Goal: Task Accomplishment & Management: Manage account settings

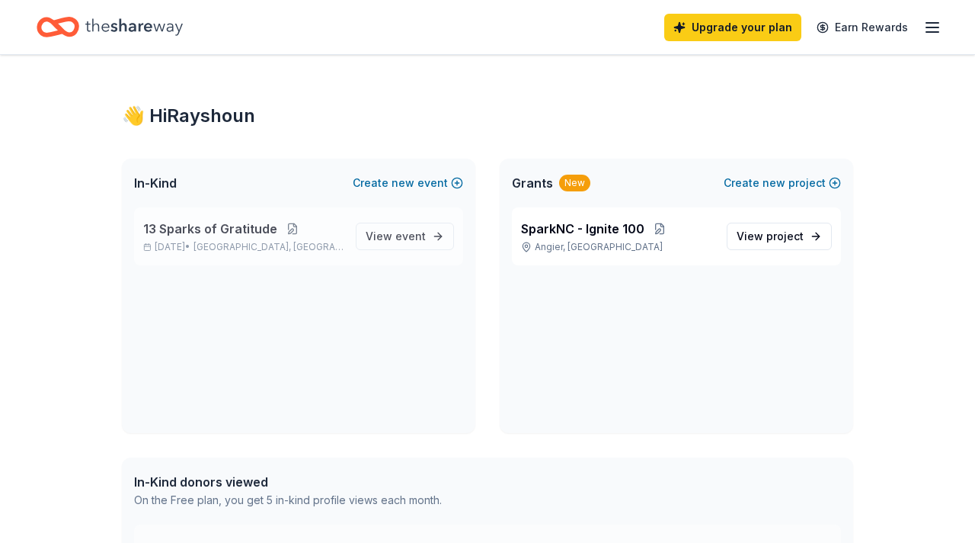
click at [290, 224] on button at bounding box center [292, 229] width 30 height 12
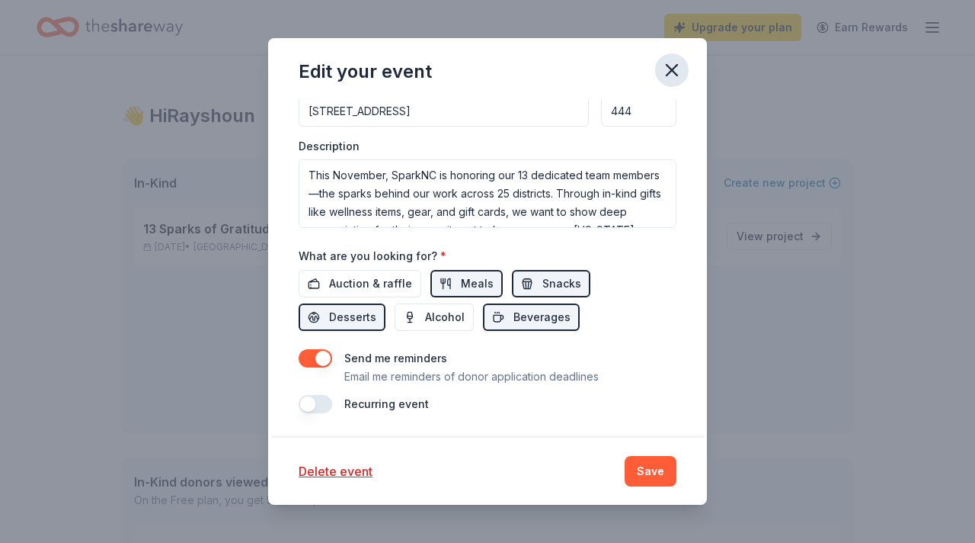
click at [674, 72] on icon "button" at bounding box center [672, 70] width 11 height 11
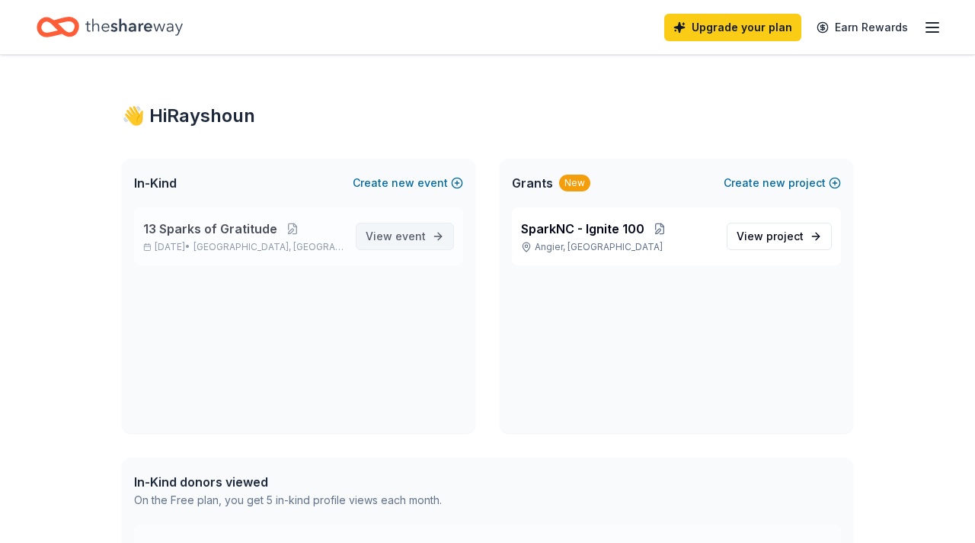
click at [399, 235] on span "event" at bounding box center [410, 235] width 30 height 13
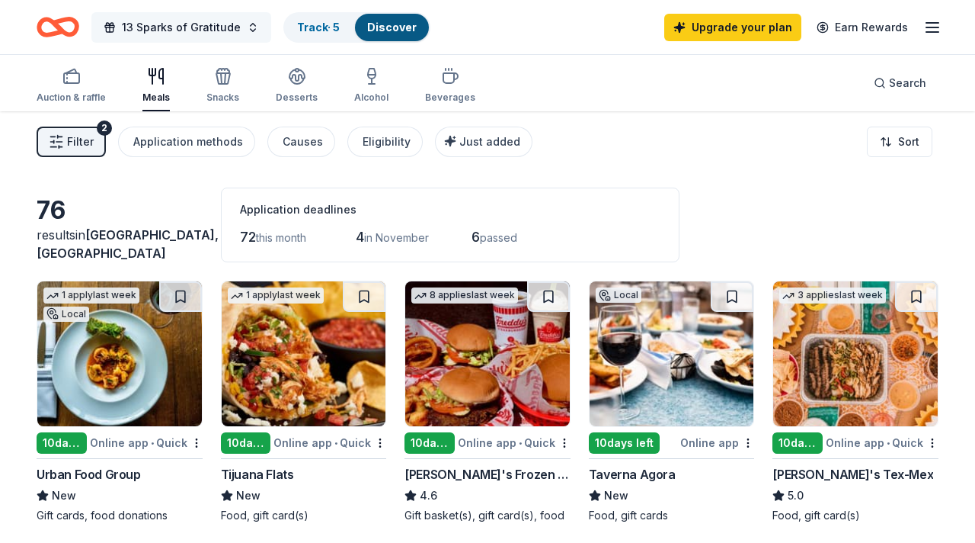
click at [223, 31] on span "13 Sparks of Gratitude" at bounding box center [181, 27] width 119 height 18
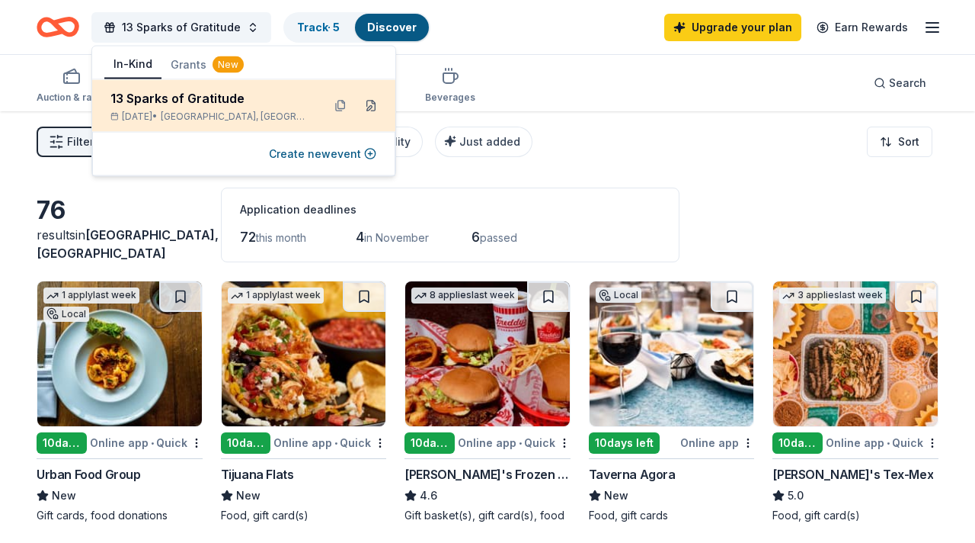
click at [370, 104] on button at bounding box center [371, 106] width 24 height 24
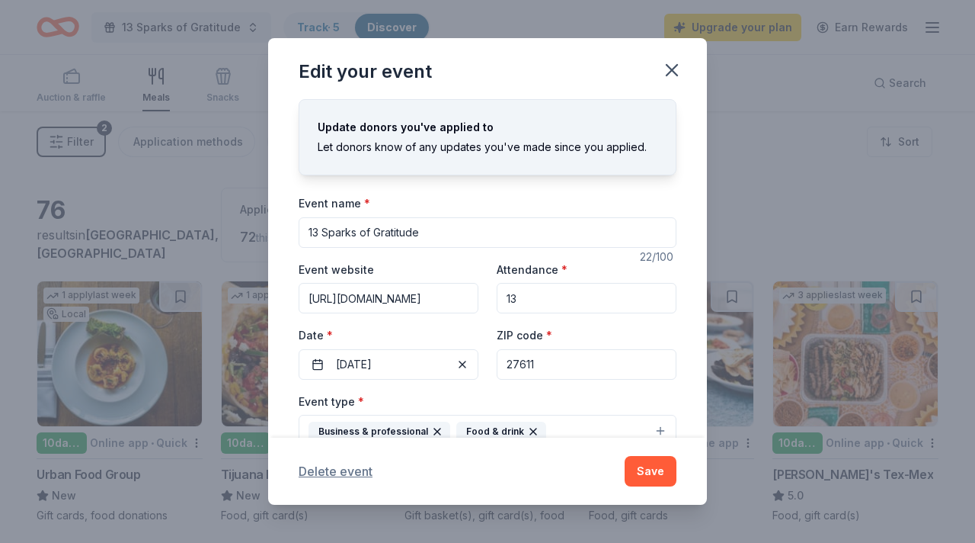
click at [328, 475] on button "Delete event" at bounding box center [336, 471] width 74 height 18
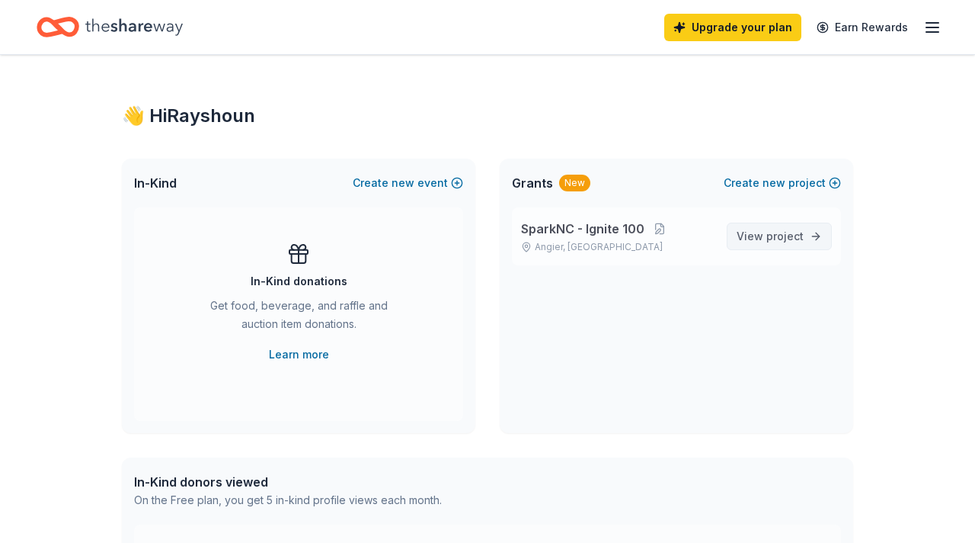
click at [767, 240] on span "View project" at bounding box center [770, 236] width 67 height 18
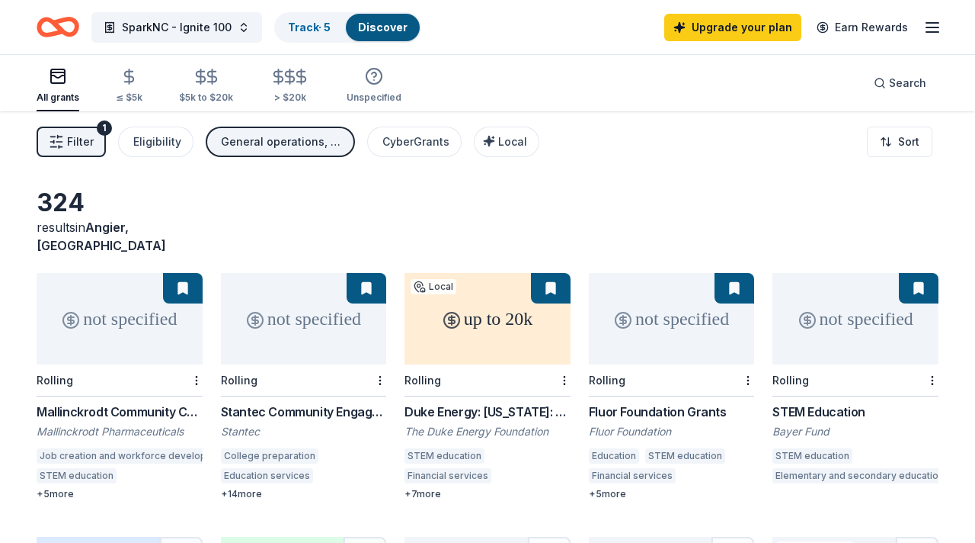
click at [243, 140] on div "General operations, Capital, Training and capacity building" at bounding box center [282, 142] width 122 height 18
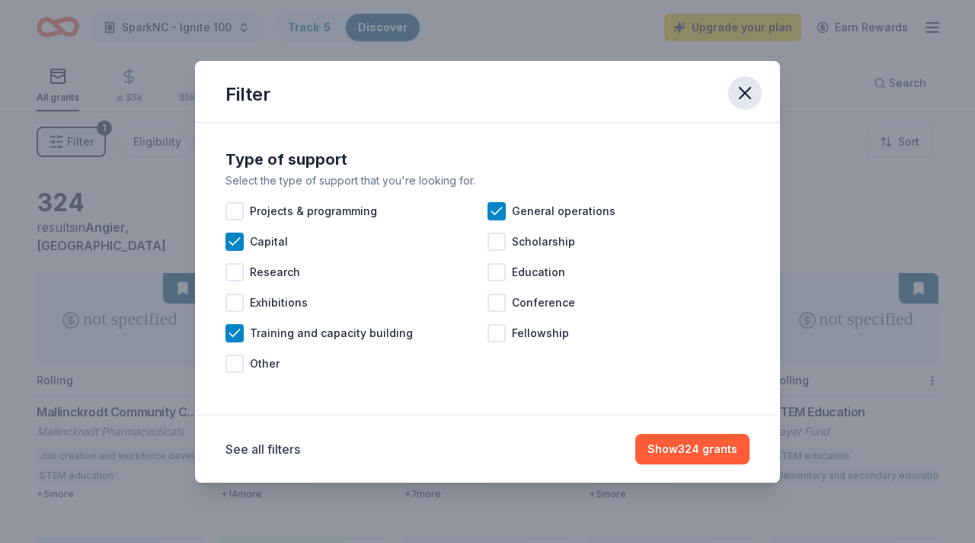
click at [745, 92] on icon "button" at bounding box center [745, 93] width 11 height 11
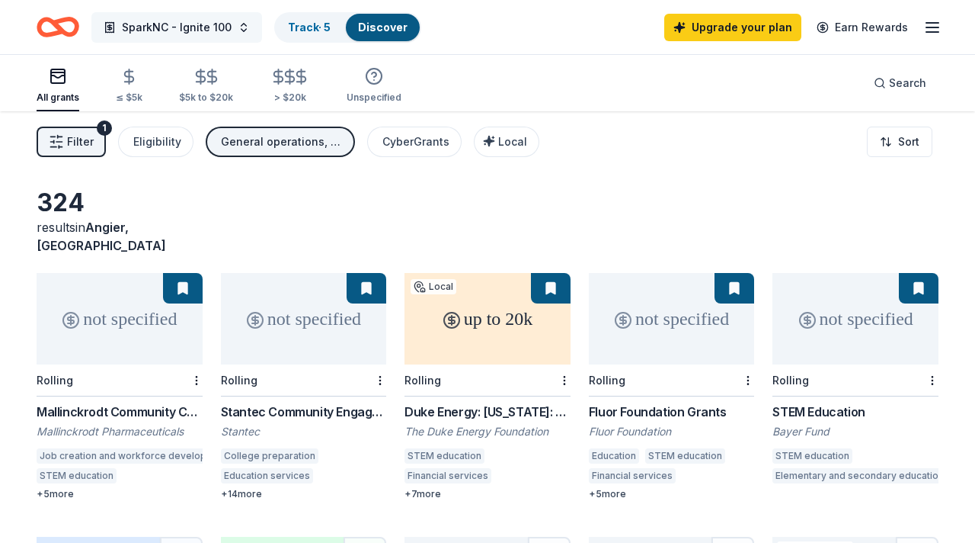
click at [148, 26] on span "SparkNC - Ignite 100" at bounding box center [177, 27] width 110 height 18
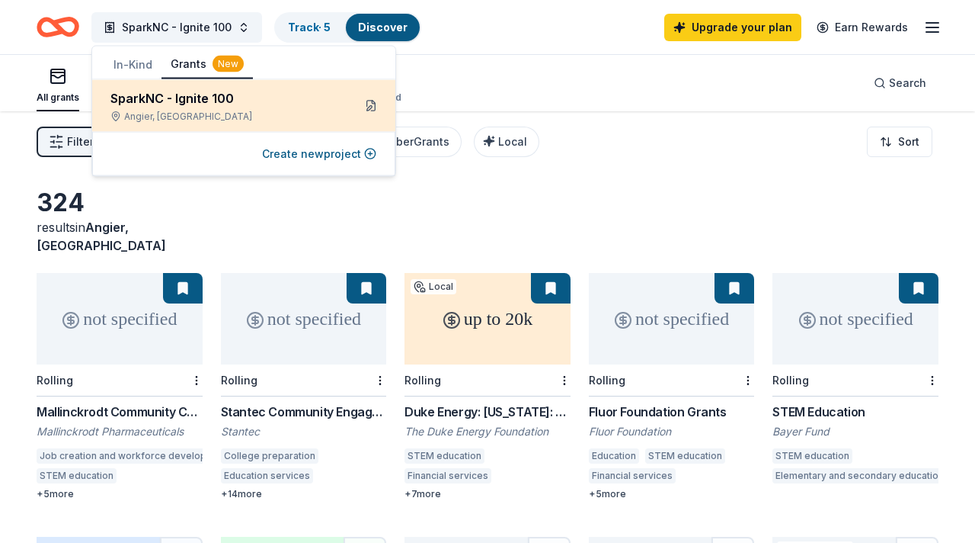
click at [369, 107] on button at bounding box center [371, 106] width 24 height 24
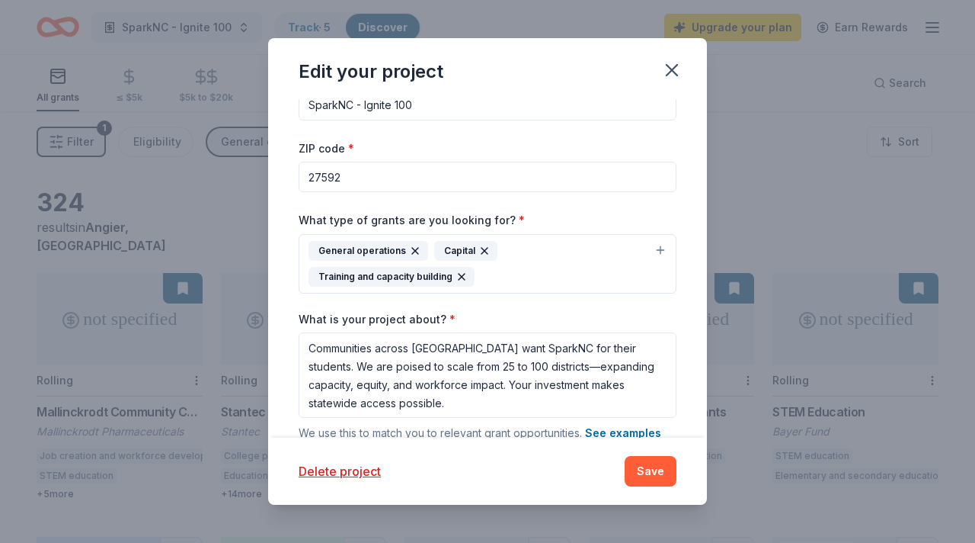
scroll to position [34, 0]
click at [335, 475] on button "Delete project" at bounding box center [340, 471] width 82 height 18
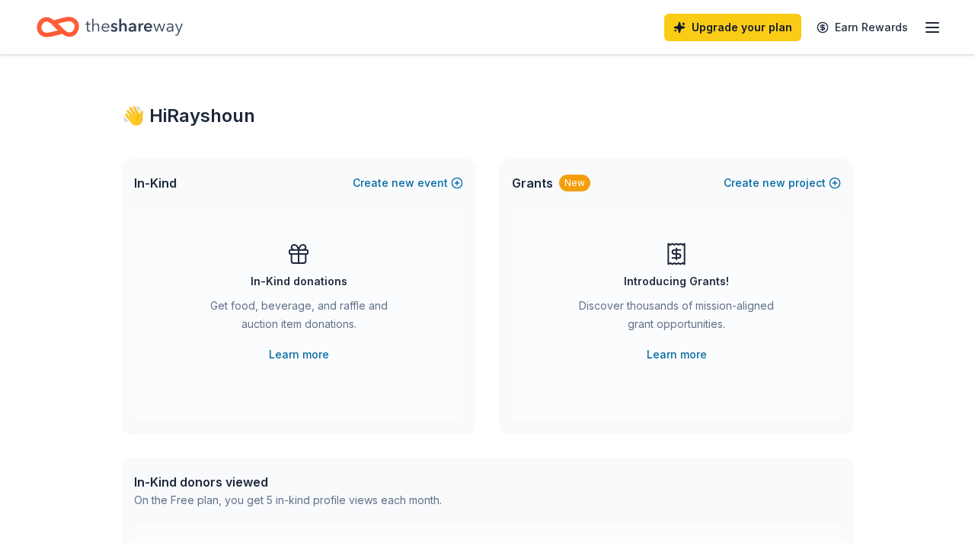
click at [929, 29] on icon "button" at bounding box center [933, 27] width 18 height 18
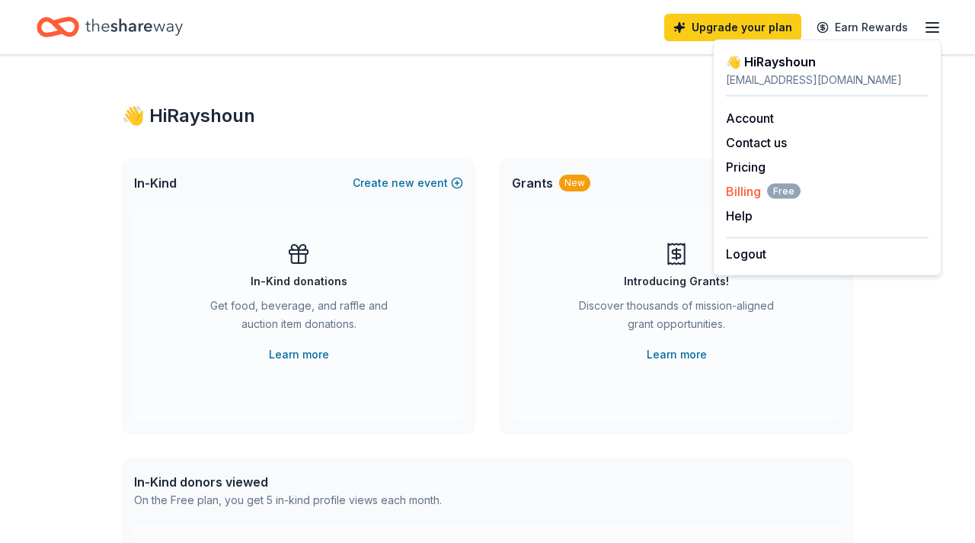
click at [741, 187] on span "Billing Free" at bounding box center [763, 191] width 75 height 18
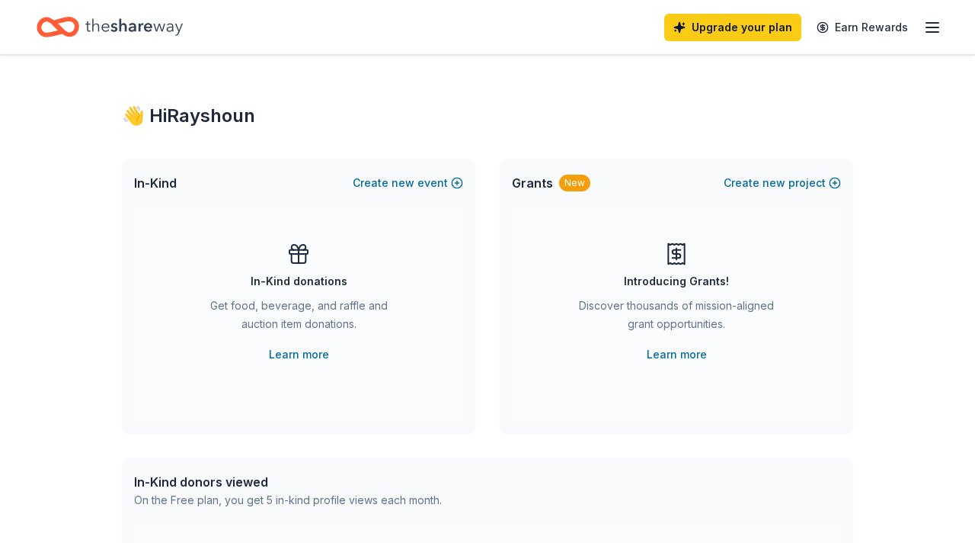
click at [933, 28] on icon "button" at bounding box center [933, 27] width 18 height 18
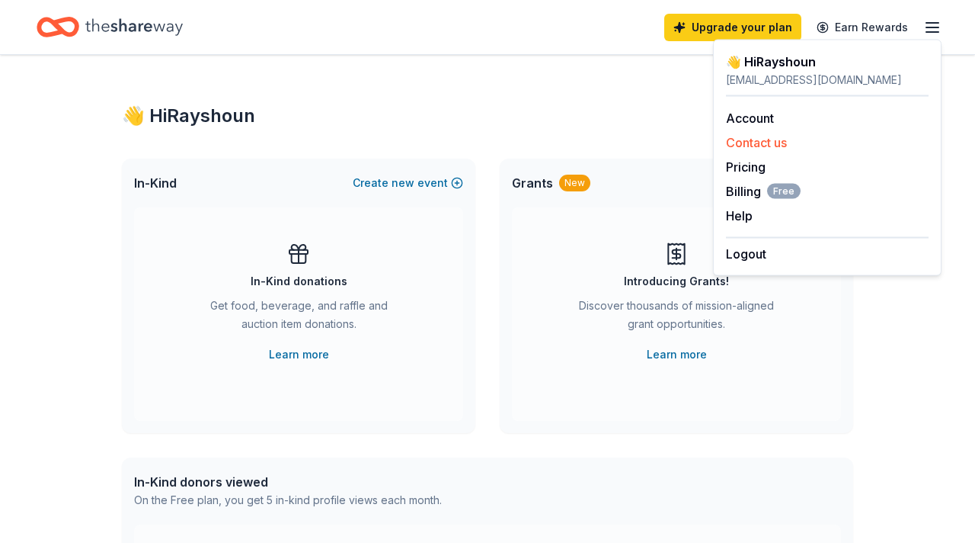
click at [773, 139] on button "Contact us" at bounding box center [756, 142] width 61 height 18
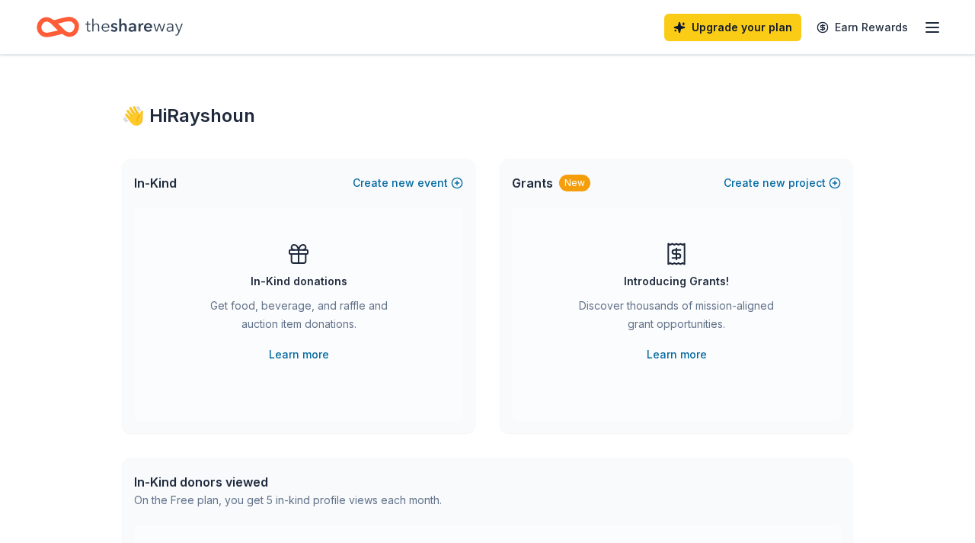
click at [931, 27] on icon "button" at bounding box center [933, 27] width 18 height 18
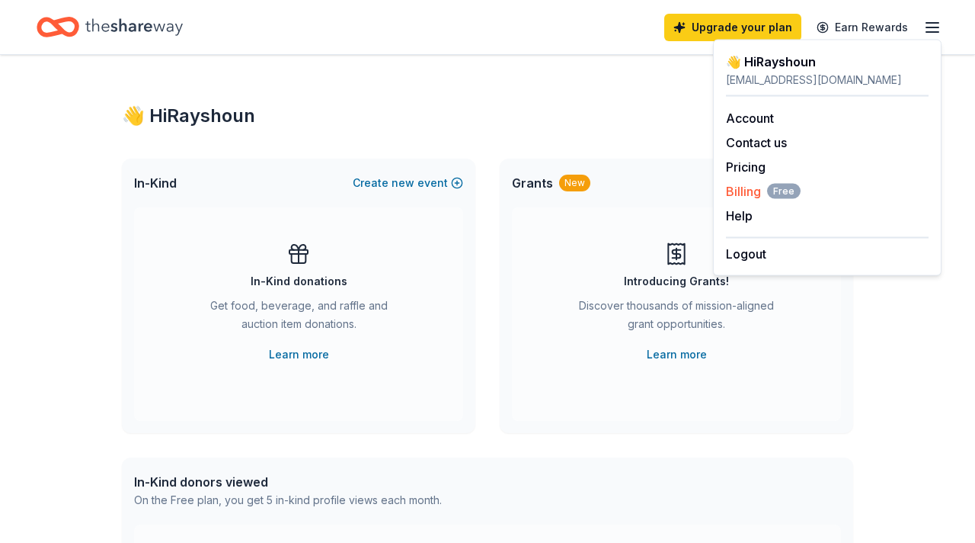
click at [754, 182] on span "Billing Free" at bounding box center [763, 191] width 75 height 18
